Goal: Information Seeking & Learning: Find specific page/section

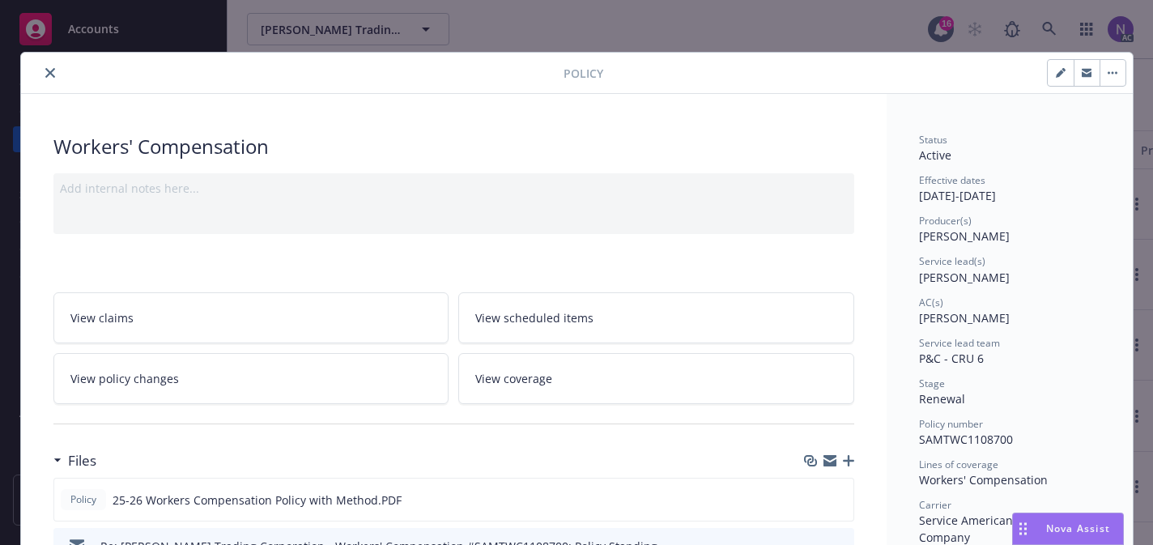
click at [45, 70] on icon "close" at bounding box center [50, 73] width 10 height 10
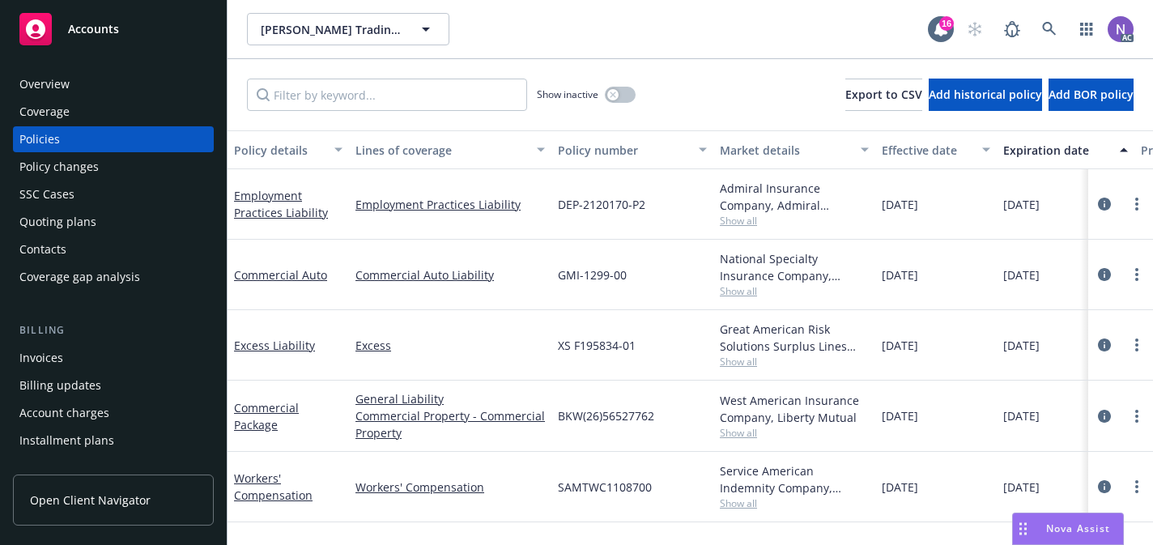
click at [160, 172] on div "Policy changes" at bounding box center [113, 167] width 188 height 26
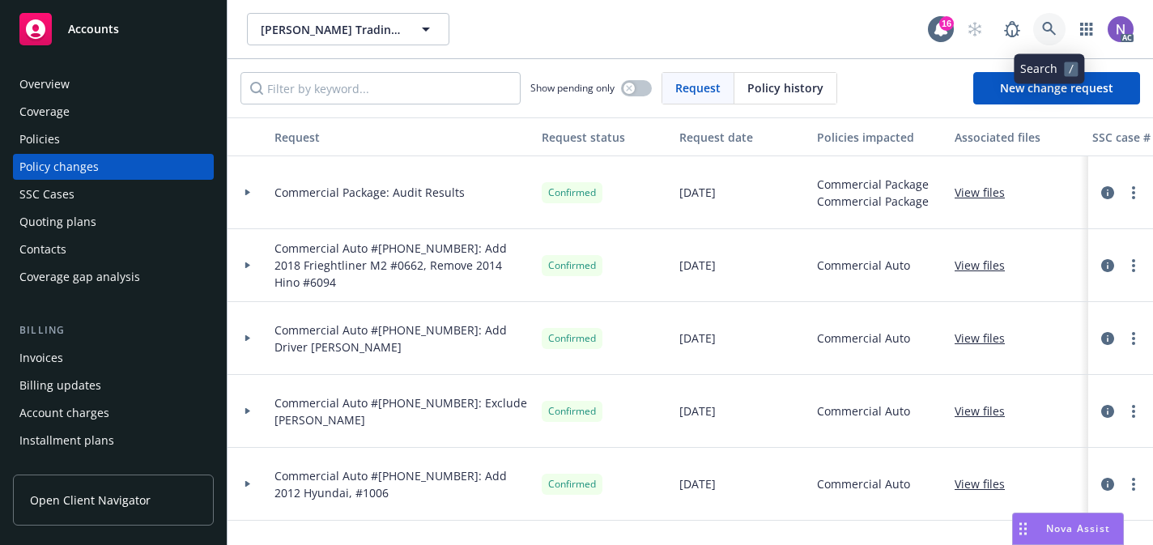
click at [1044, 23] on icon at bounding box center [1049, 29] width 14 height 14
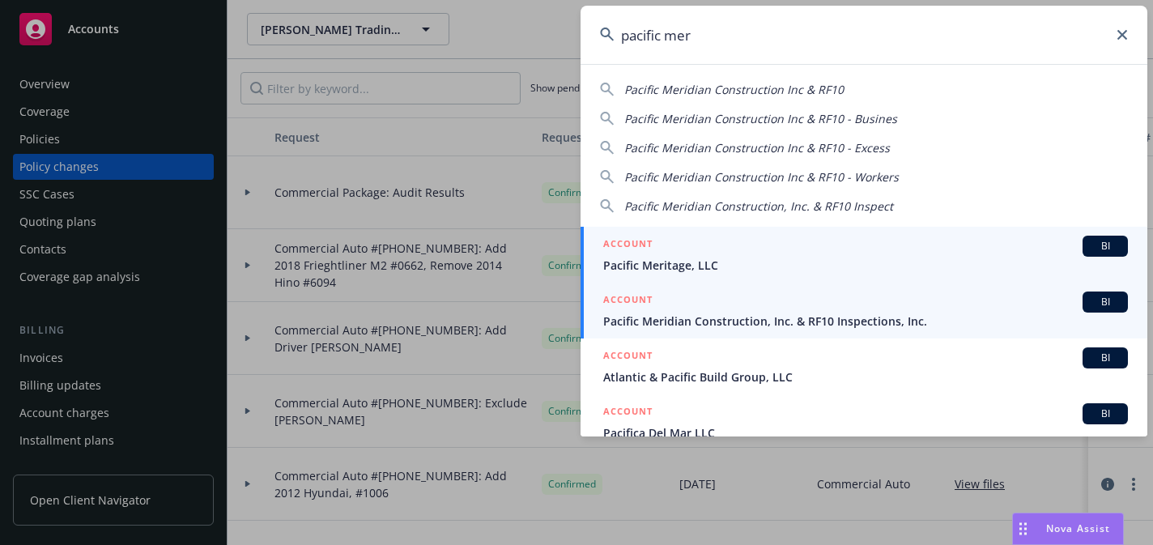
type input "pacific mer"
click at [863, 307] on div "ACCOUNT BI" at bounding box center [865, 302] width 525 height 21
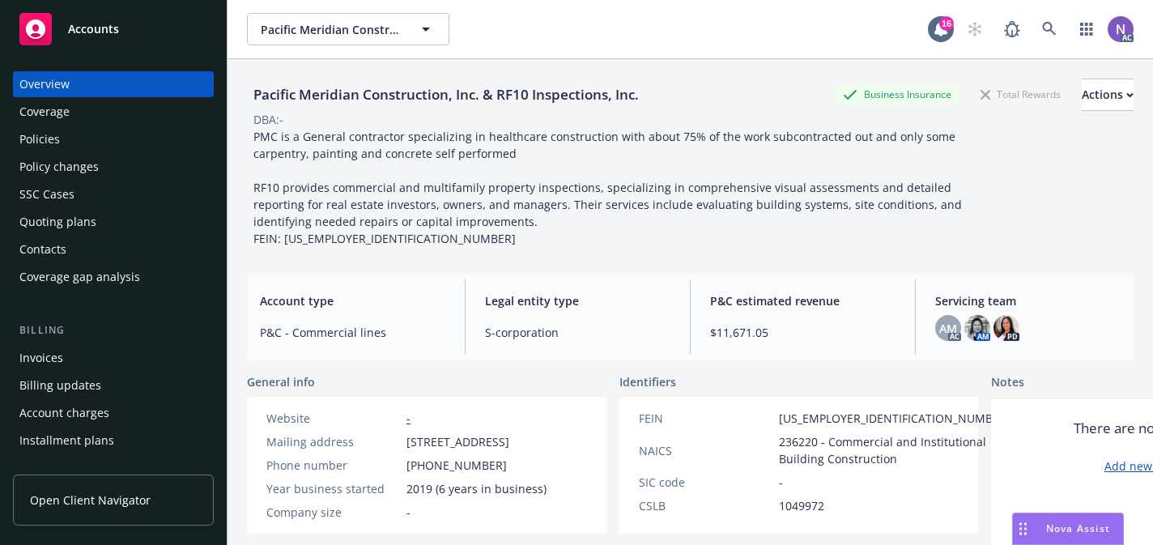
click at [137, 137] on div "Policies" at bounding box center [113, 139] width 188 height 26
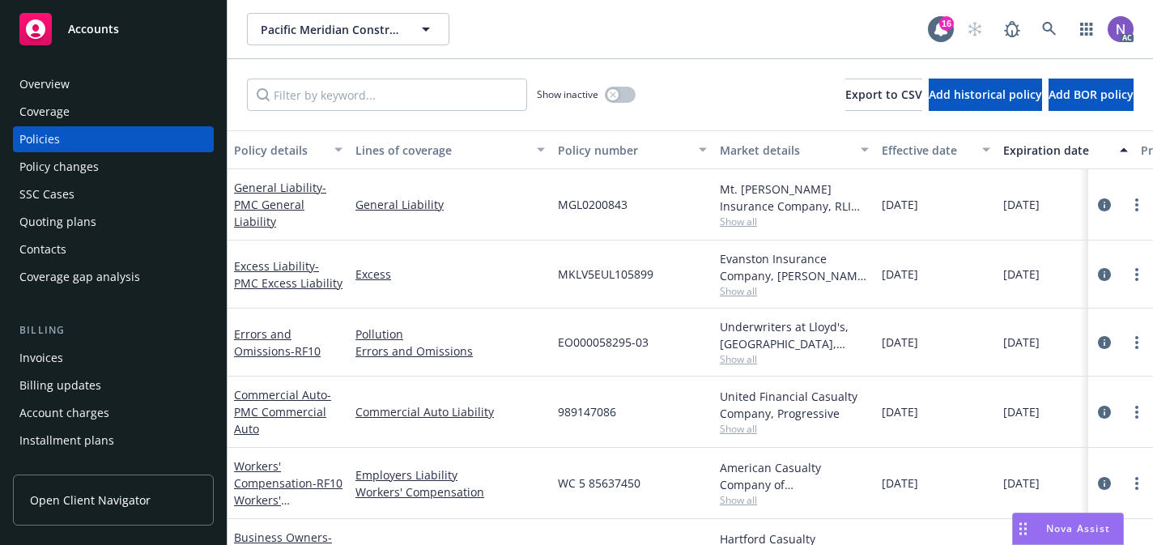
click at [375, 74] on div "Show inactive Export to CSV Add historical policy Add BOR policy" at bounding box center [691, 94] width 926 height 71
click at [382, 79] on input "Filter by keyword..." at bounding box center [387, 95] width 280 height 32
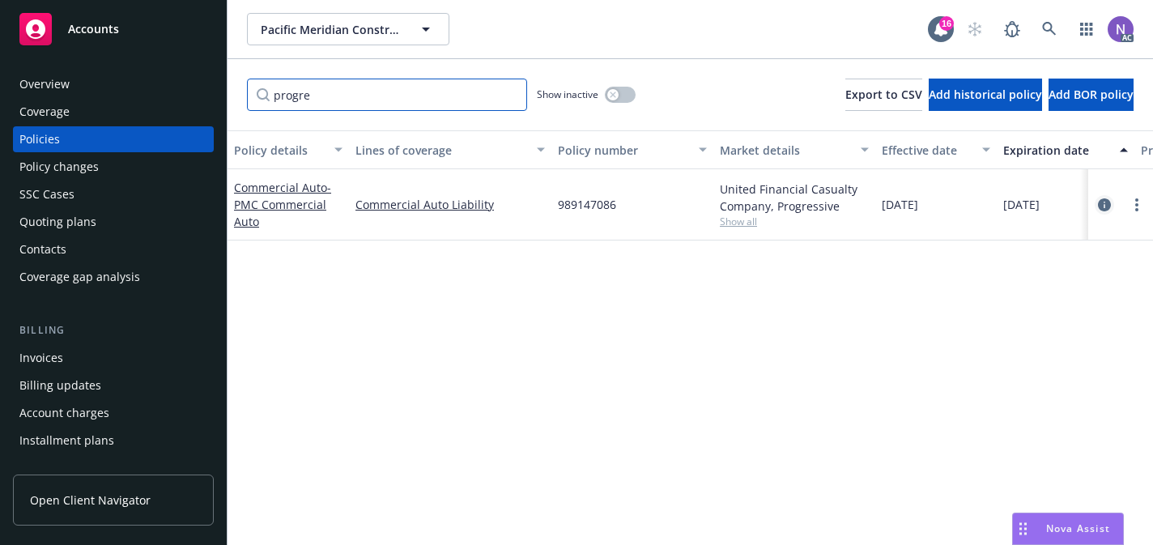
type input "progre"
click at [1109, 196] on link "circleInformation" at bounding box center [1104, 204] width 19 height 19
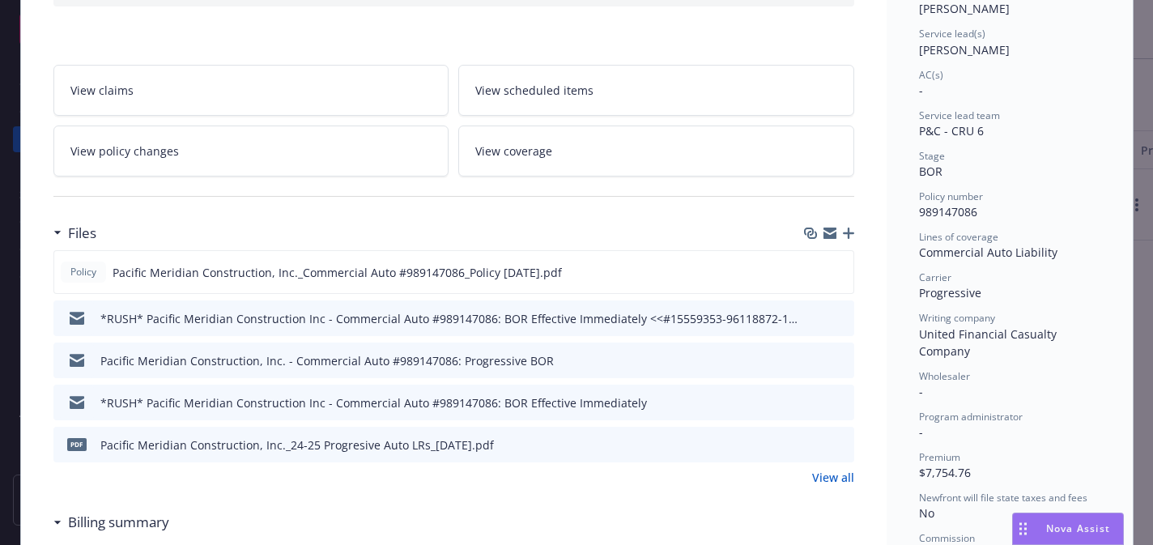
scroll to position [235, 0]
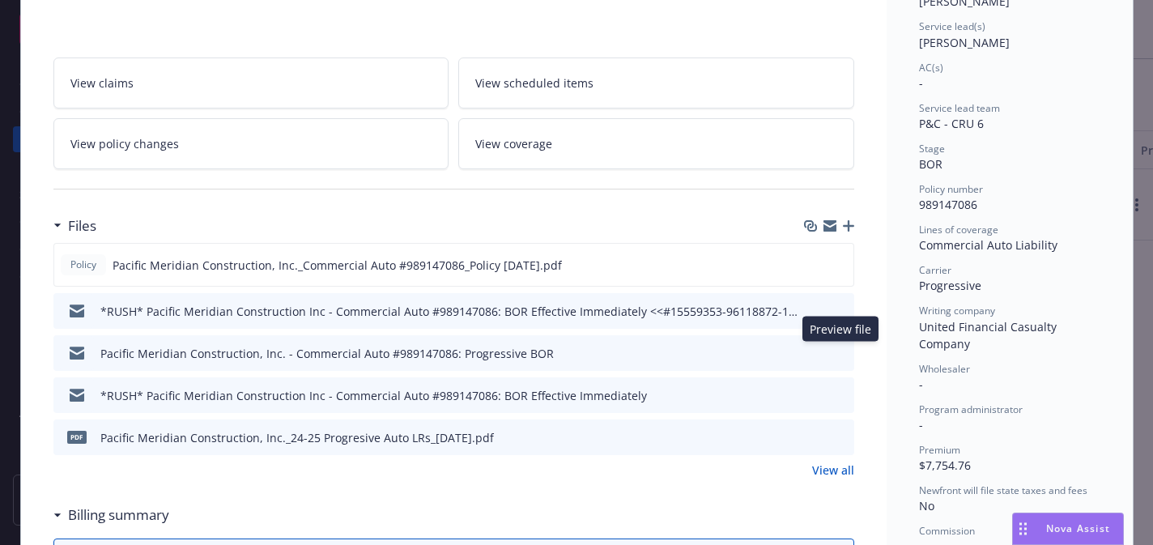
click at [841, 352] on icon "preview file" at bounding box center [839, 352] width 15 height 11
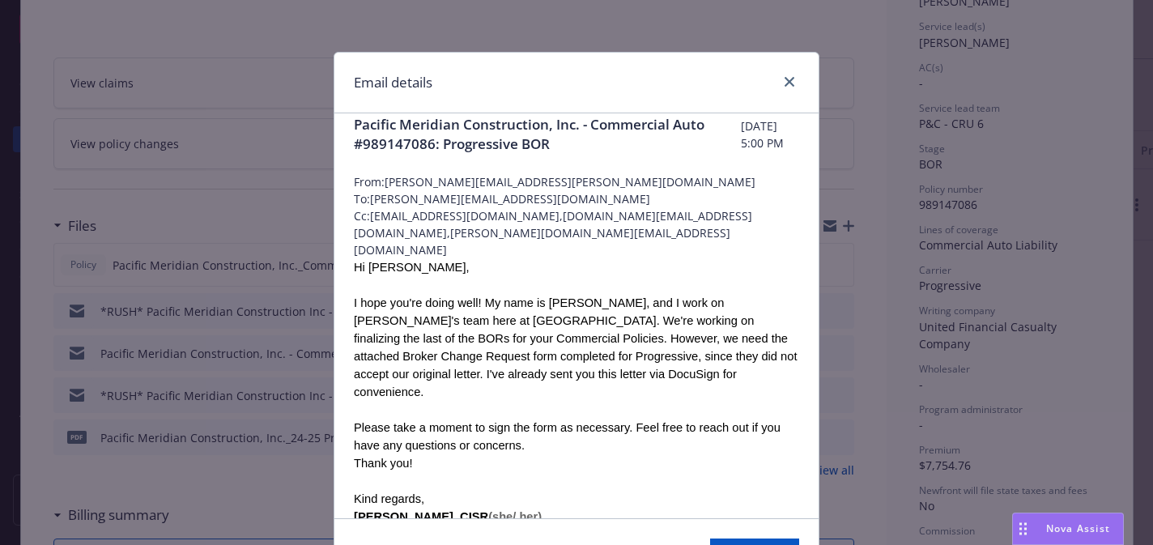
scroll to position [19, 0]
click at [792, 78] on icon "close" at bounding box center [790, 82] width 10 height 10
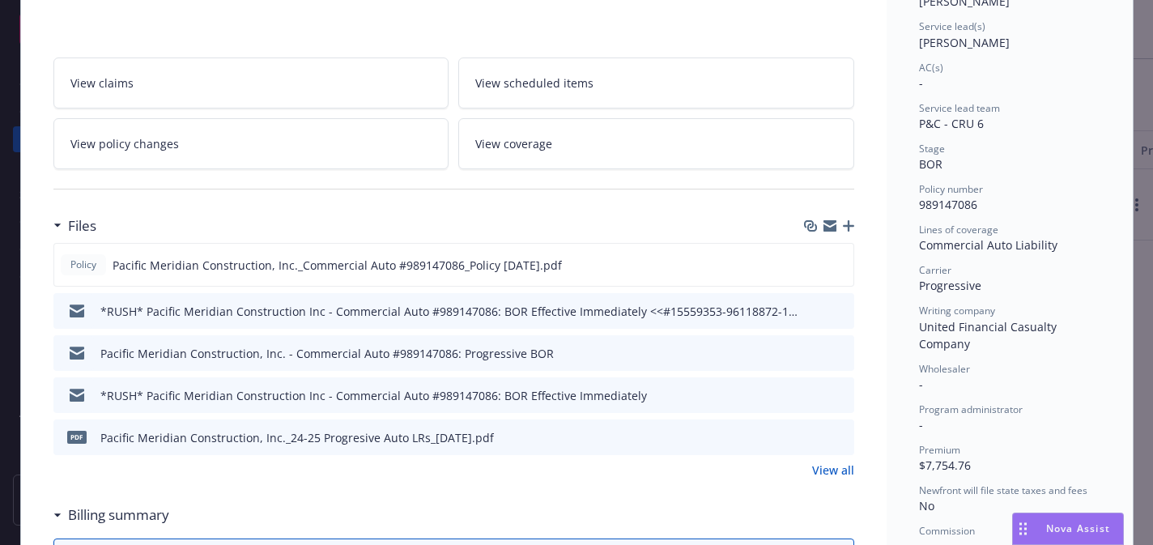
click at [830, 469] on link "View all" at bounding box center [833, 470] width 42 height 17
